Goal: Task Accomplishment & Management: Manage account settings

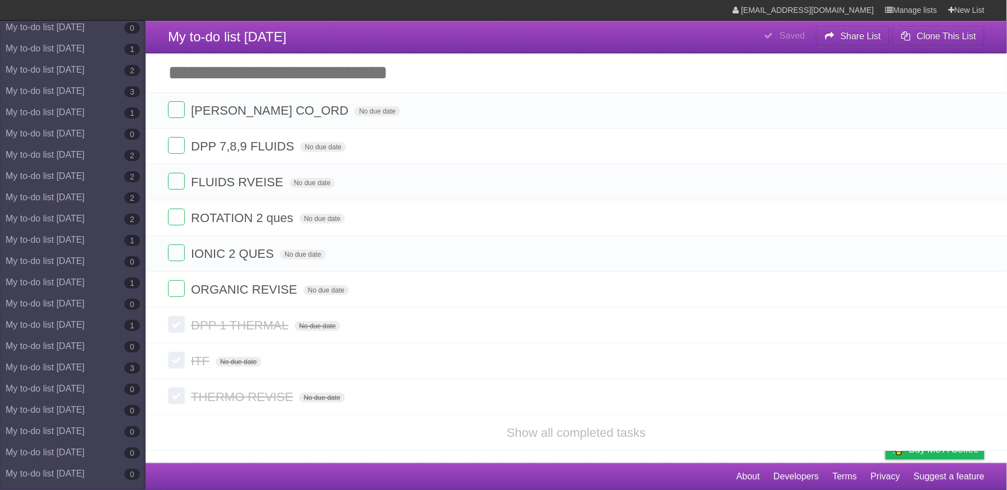
scroll to position [5169, 0]
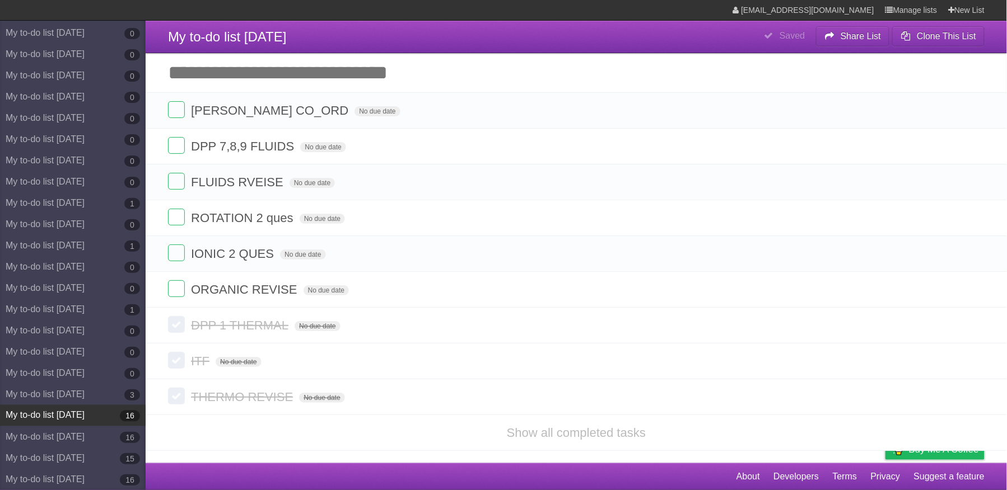
click at [96, 410] on link "My to-do list [DATE] 16" at bounding box center [73, 415] width 146 height 21
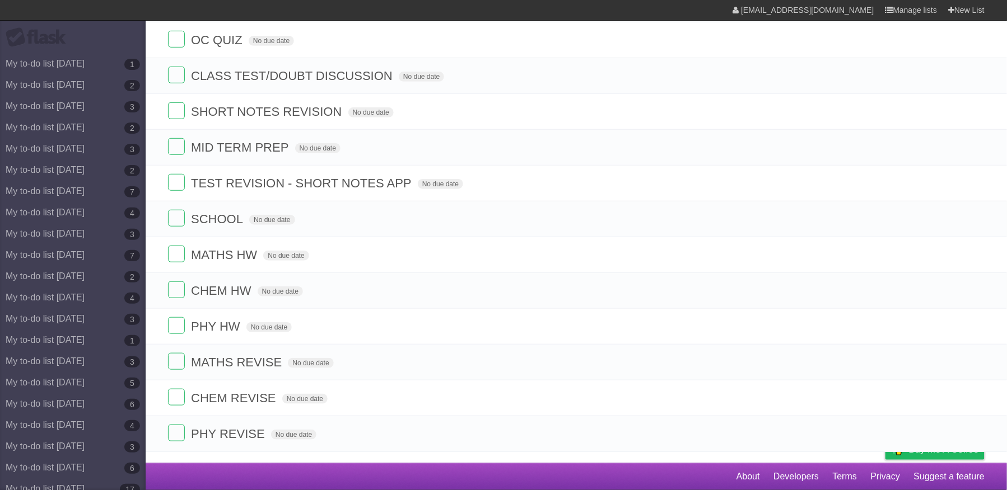
scroll to position [233, 0]
click at [977, 213] on icon at bounding box center [974, 219] width 16 height 18
click at [975, 178] on icon at bounding box center [974, 183] width 16 height 18
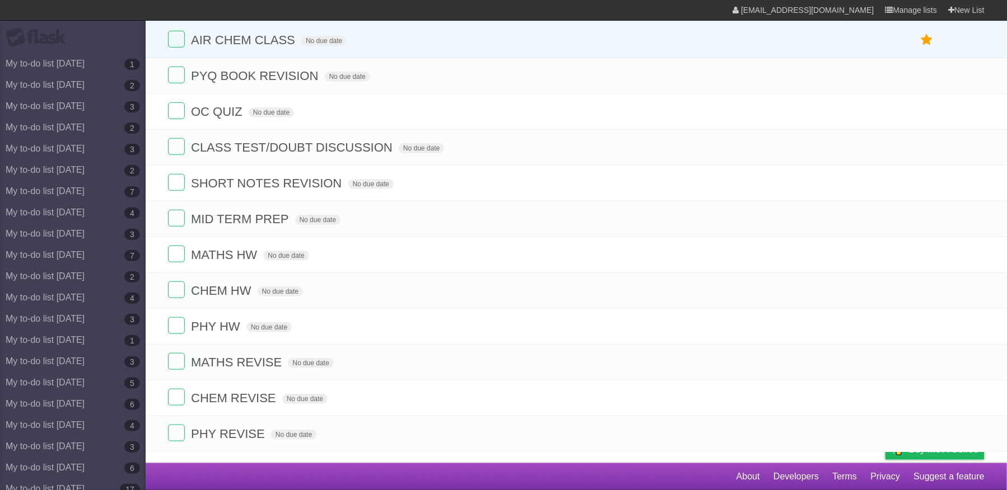
scroll to position [160, 0]
click at [970, 142] on icon at bounding box center [974, 147] width 16 height 18
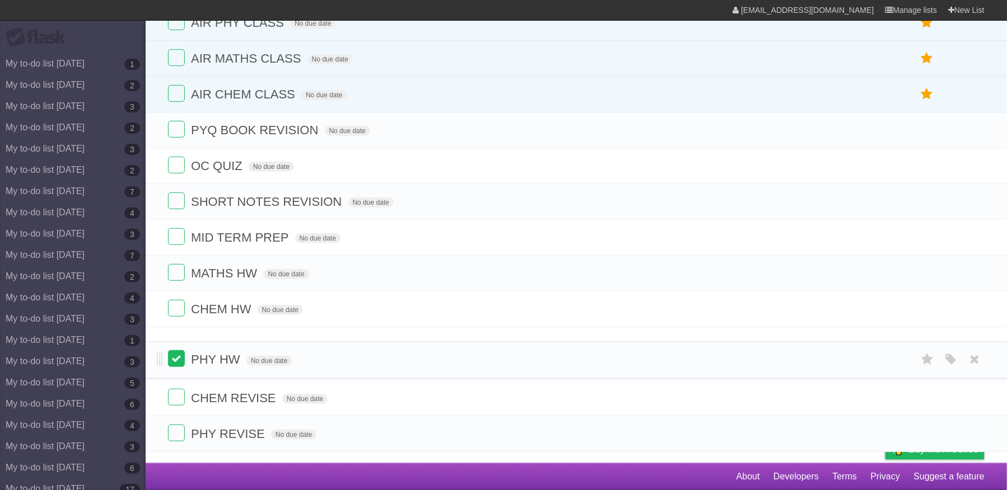
scroll to position [86, 0]
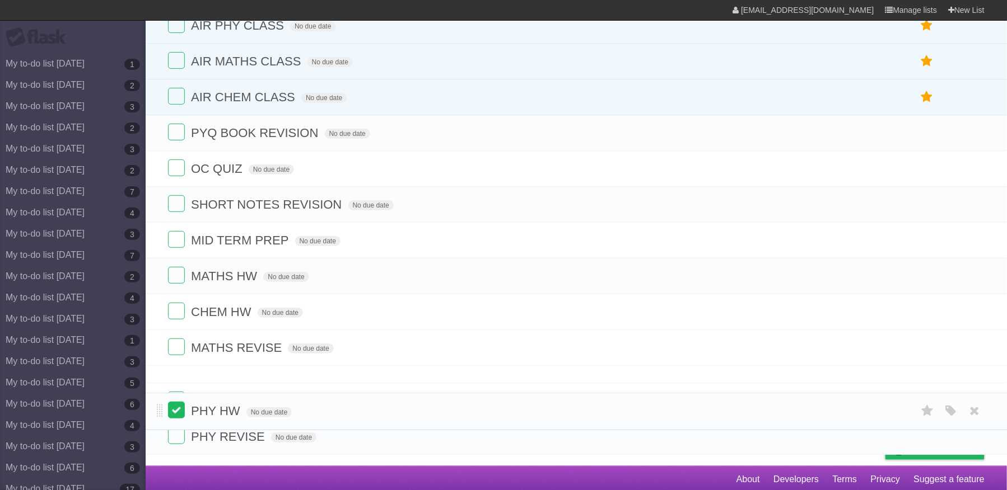
drag, startPoint x: 168, startPoint y: 361, endPoint x: 168, endPoint y: 409, distance: 48.1
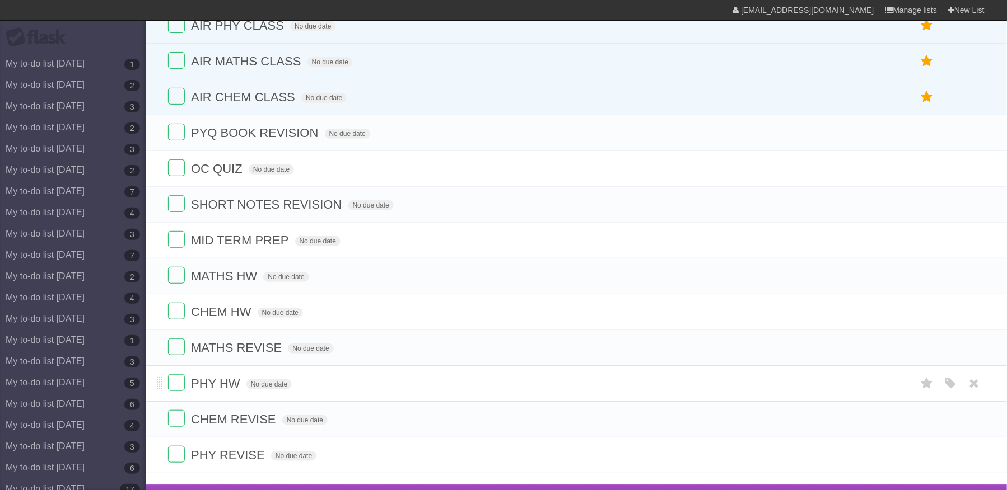
drag, startPoint x: 151, startPoint y: 391, endPoint x: 155, endPoint y: 396, distance: 6.5
click at [155, 396] on li "PHY HW No due date White Red Blue Green Purple Orange" at bounding box center [576, 384] width 861 height 36
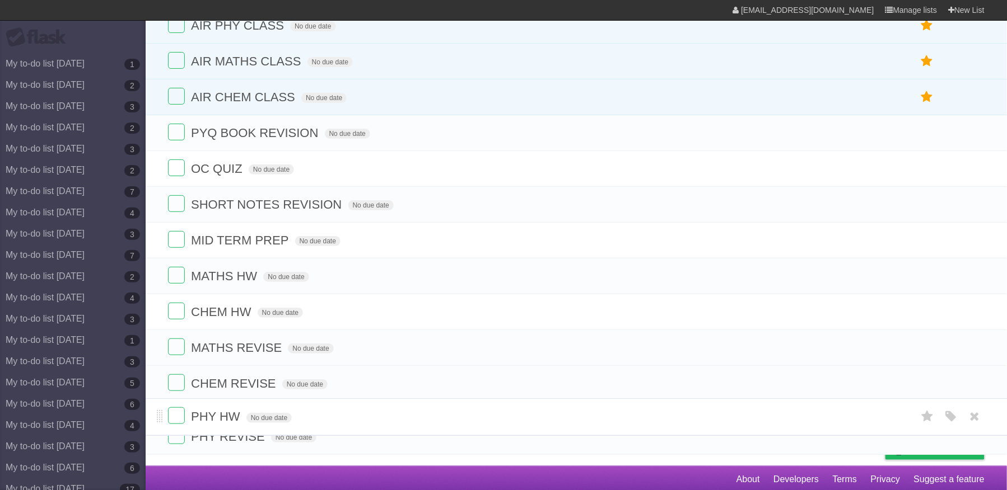
drag, startPoint x: 158, startPoint y: 393, endPoint x: 163, endPoint y: 415, distance: 22.5
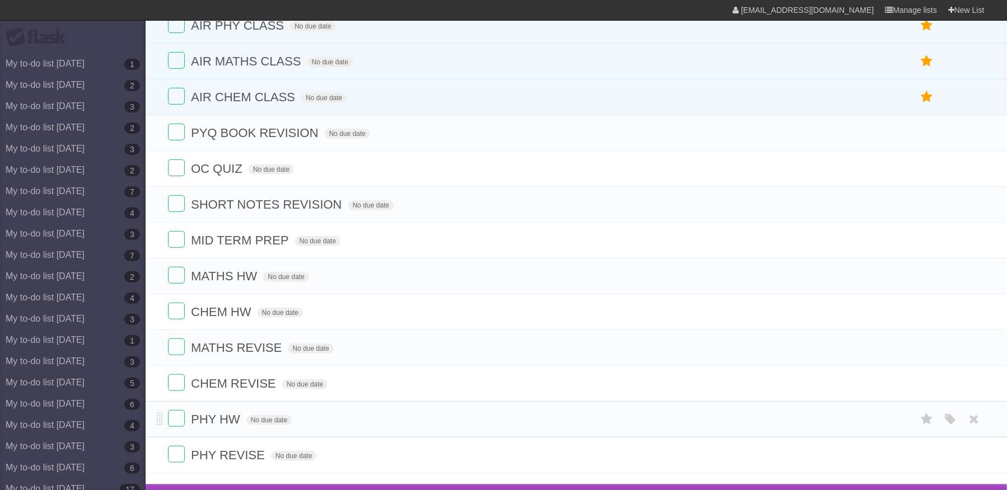
click at [238, 427] on span "PHY HW" at bounding box center [217, 420] width 52 height 14
type input "**********"
click at [973, 133] on icon at bounding box center [974, 133] width 16 height 18
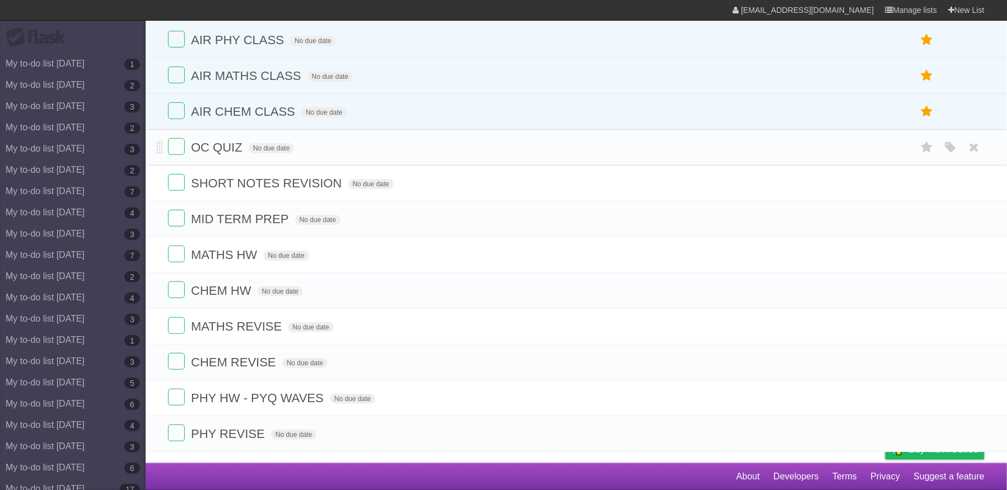
scroll to position [74, 0]
click at [975, 294] on icon at bounding box center [974, 291] width 16 height 18
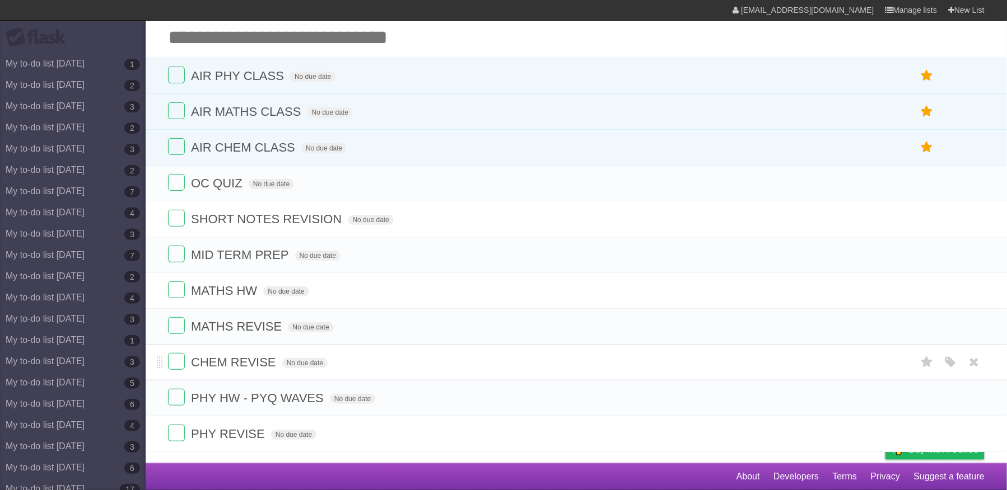
scroll to position [48, 0]
click at [274, 361] on span "CHEM REVISE" at bounding box center [235, 363] width 88 height 14
type input "**********"
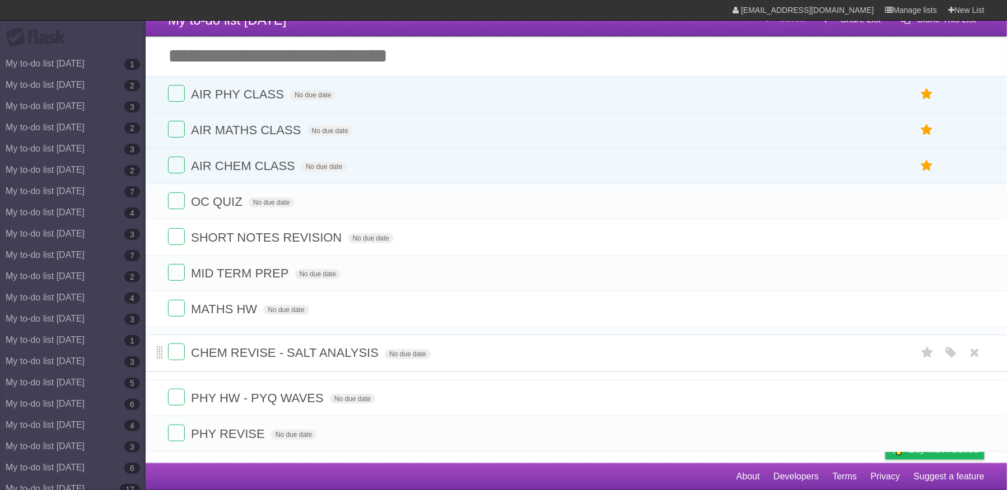
scroll to position [12, 0]
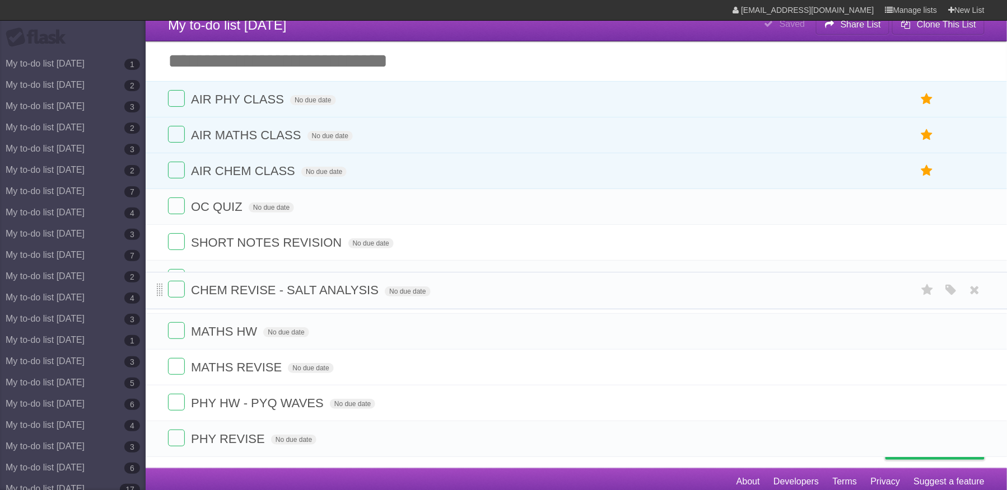
drag, startPoint x: 162, startPoint y: 361, endPoint x: 157, endPoint y: 292, distance: 69.1
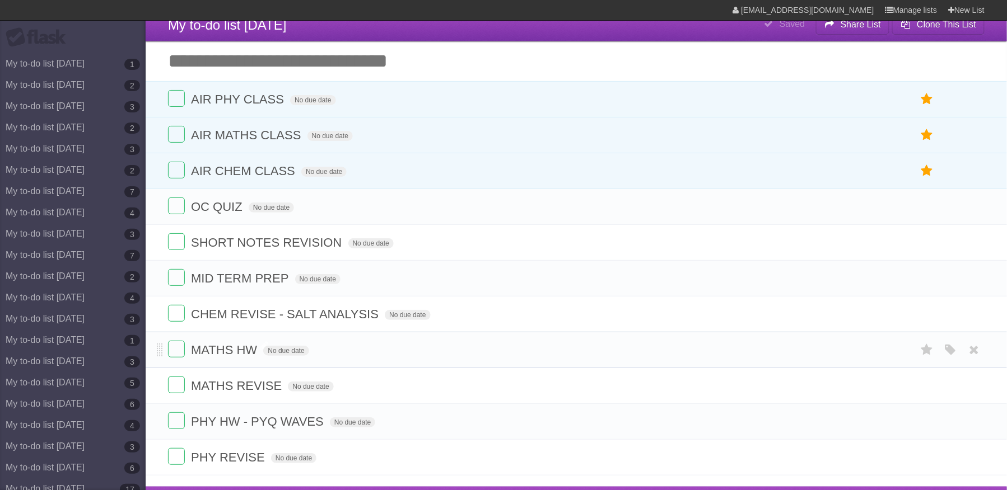
click at [251, 357] on span "MATHS HW" at bounding box center [225, 350] width 69 height 14
type input "**********"
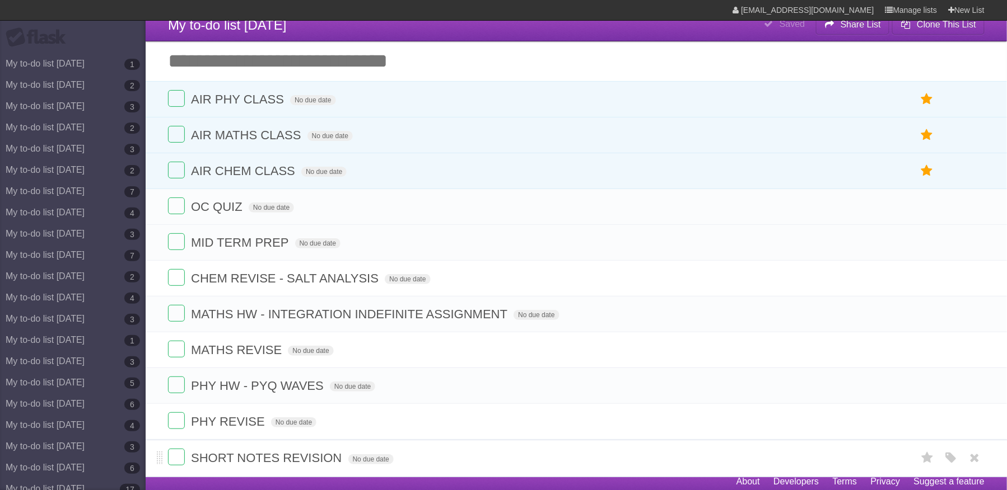
drag, startPoint x: 157, startPoint y: 231, endPoint x: 198, endPoint y: 456, distance: 228.7
